Goal: Information Seeking & Learning: Learn about a topic

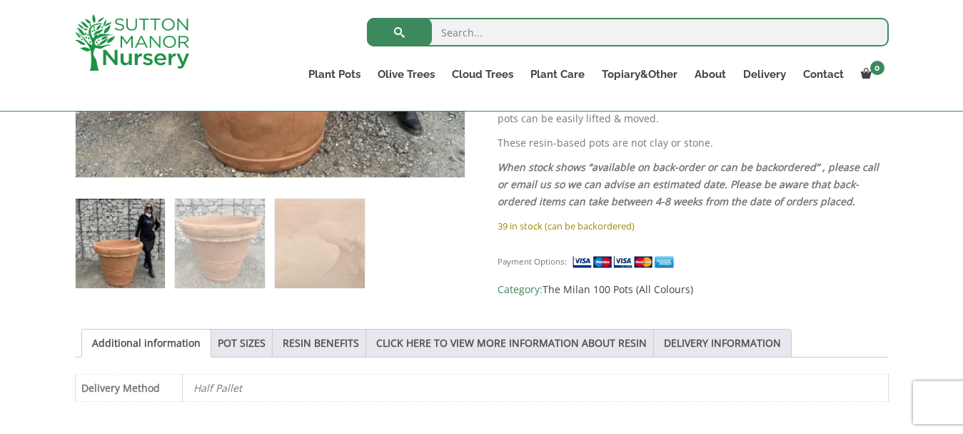
scroll to position [590, 0]
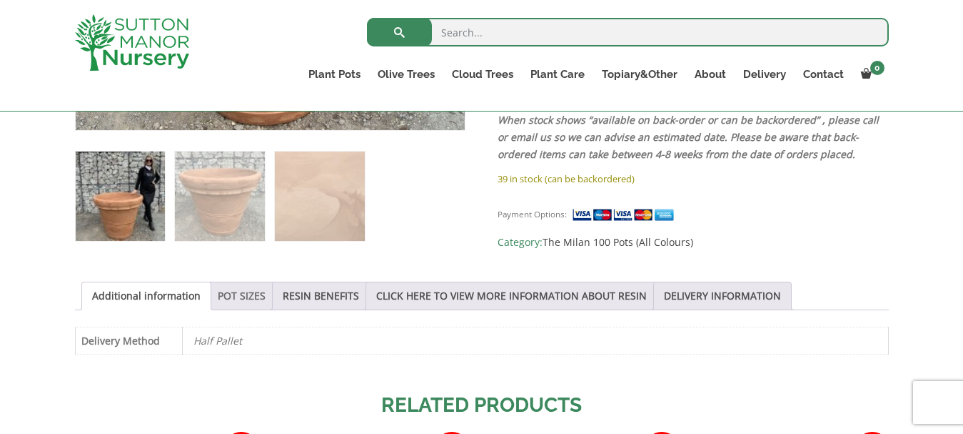
click at [231, 299] on link "POT SIZES" at bounding box center [242, 295] width 48 height 27
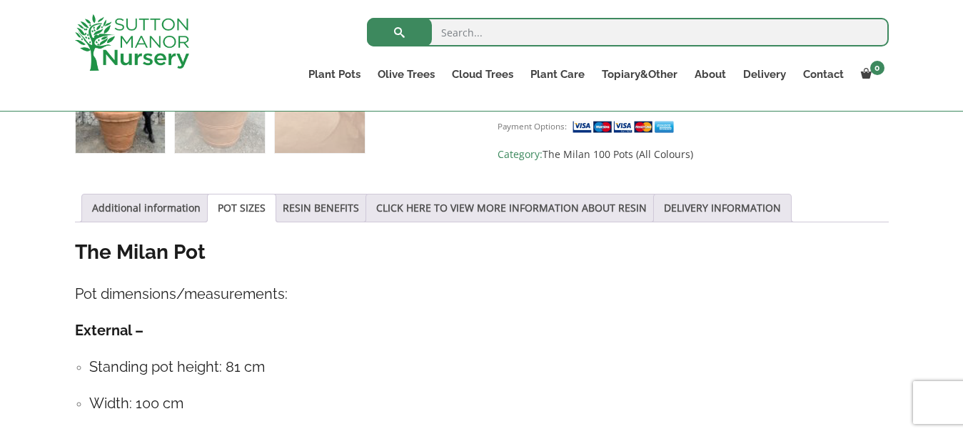
scroll to position [694, 0]
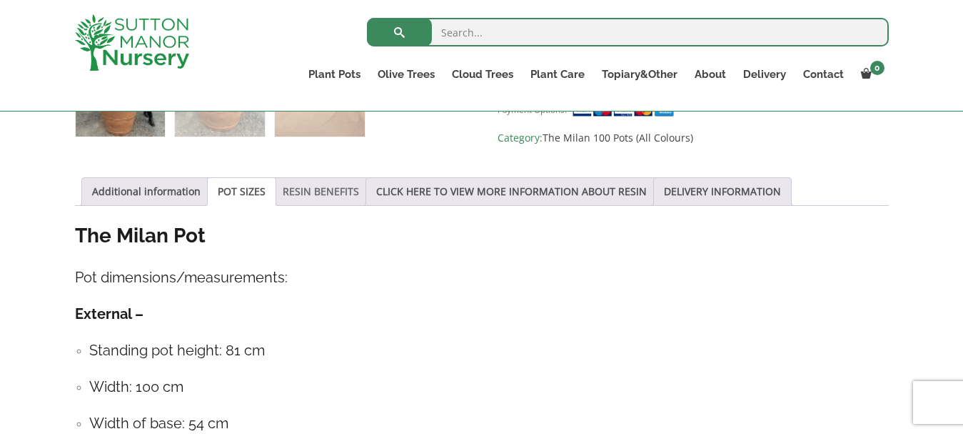
click at [296, 194] on link "RESIN BENEFITS" at bounding box center [321, 191] width 76 height 27
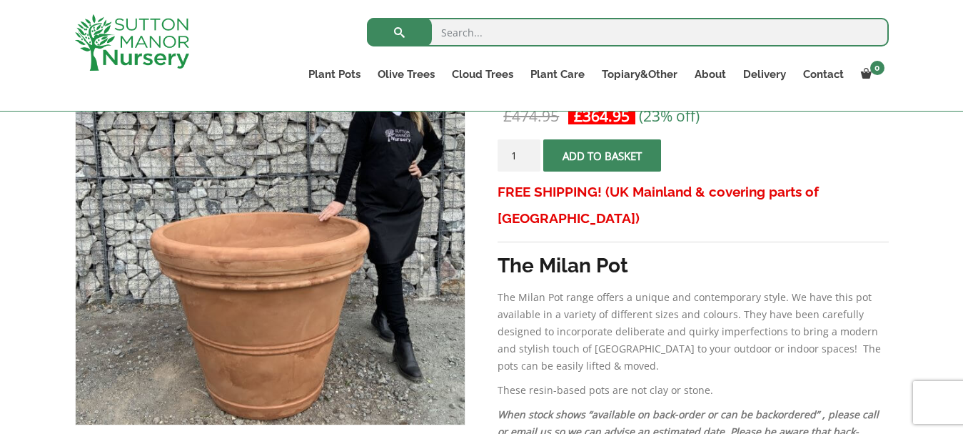
scroll to position [333, 0]
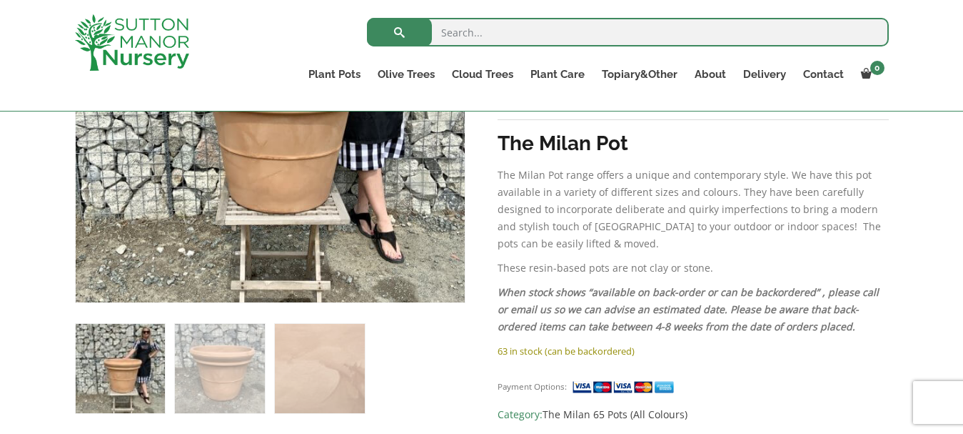
scroll to position [397, 0]
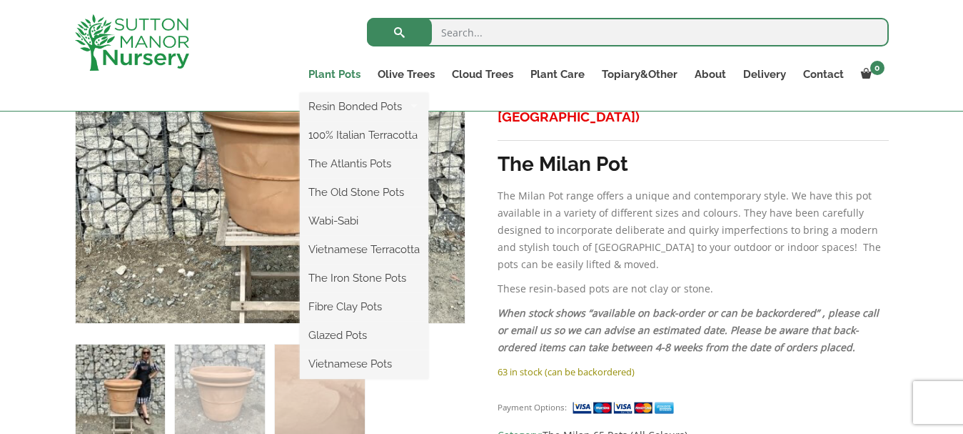
click at [341, 74] on link "Plant Pots" at bounding box center [334, 74] width 69 height 20
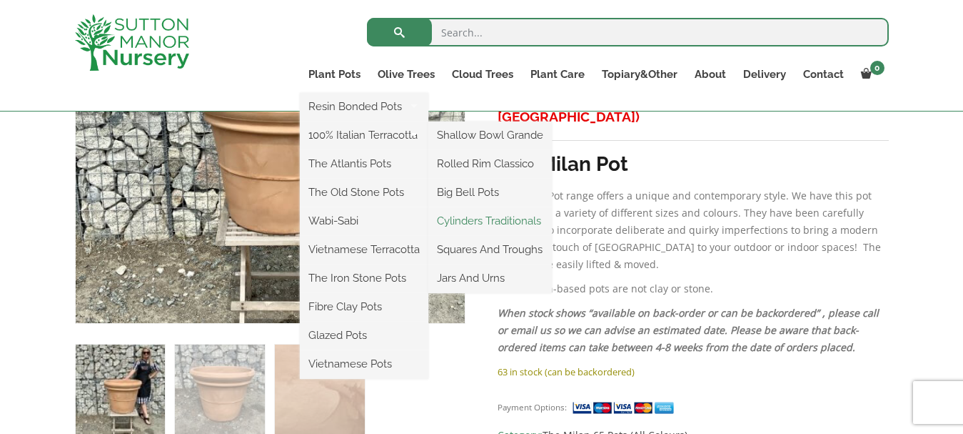
click at [496, 217] on link "Cylinders Traditionals" at bounding box center [491, 220] width 124 height 21
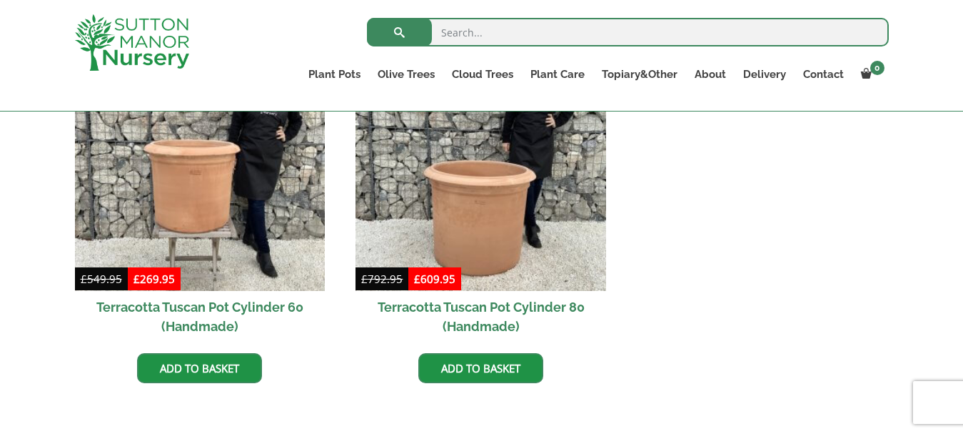
scroll to position [672, 0]
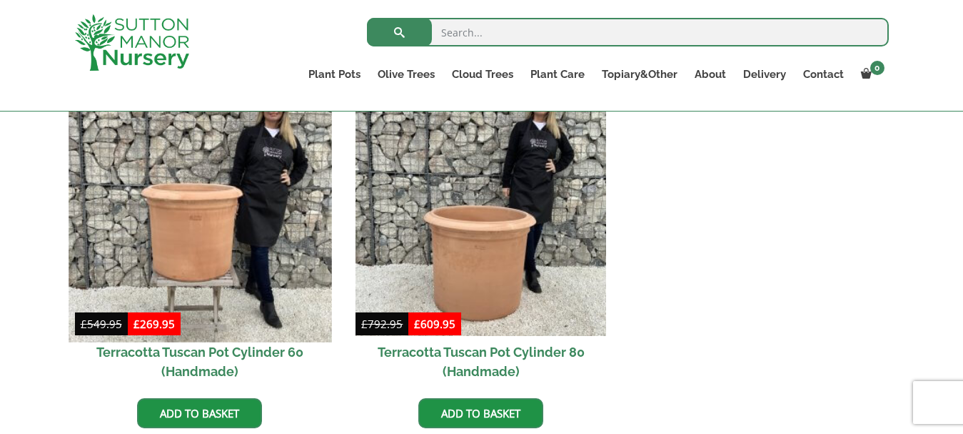
click at [184, 251] on img at bounding box center [200, 210] width 263 height 263
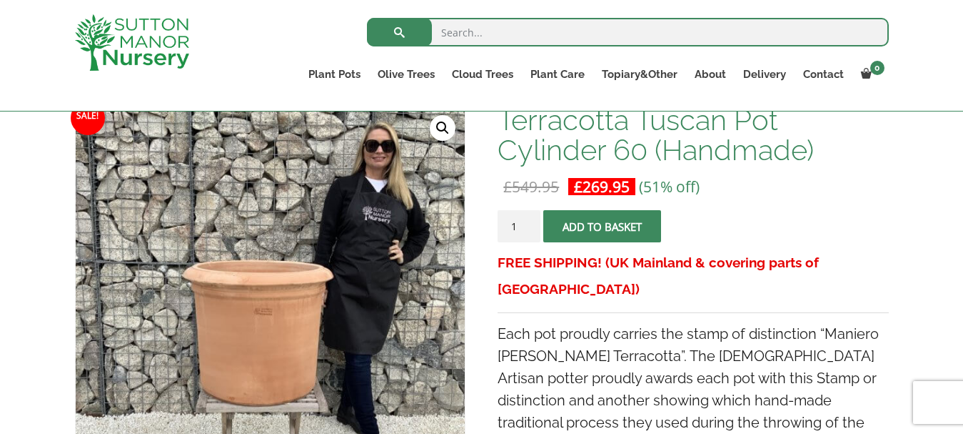
scroll to position [199, 0]
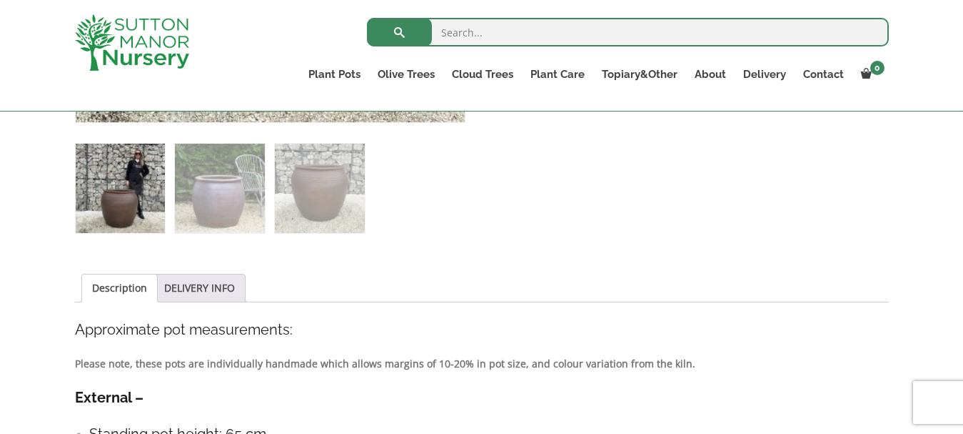
scroll to position [590, 0]
